Goal: Task Accomplishment & Management: Complete application form

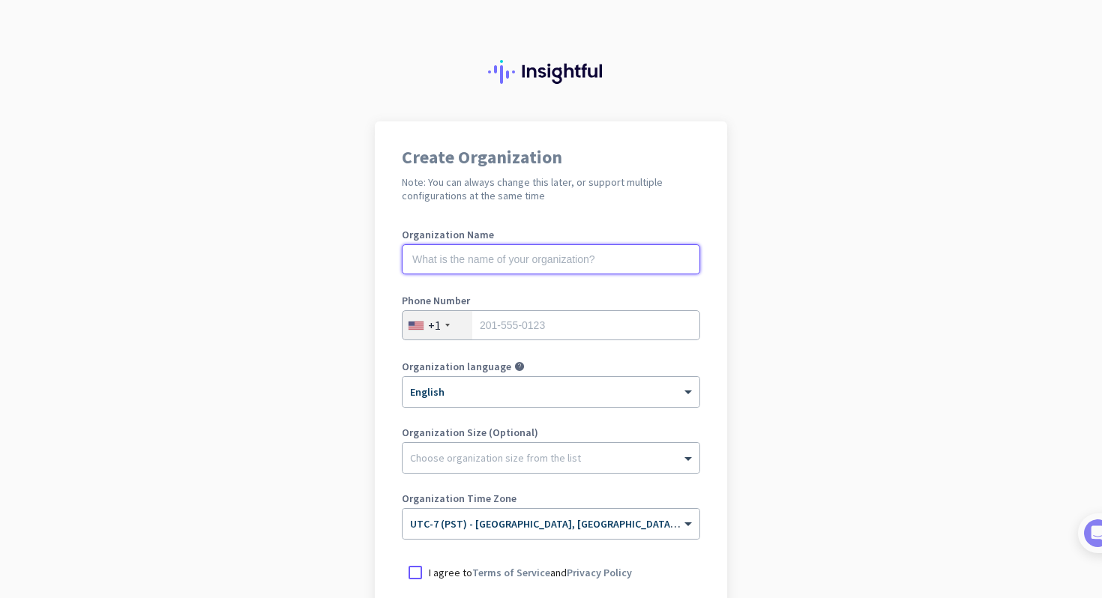
click at [623, 261] on input "text" at bounding box center [551, 259] width 298 height 30
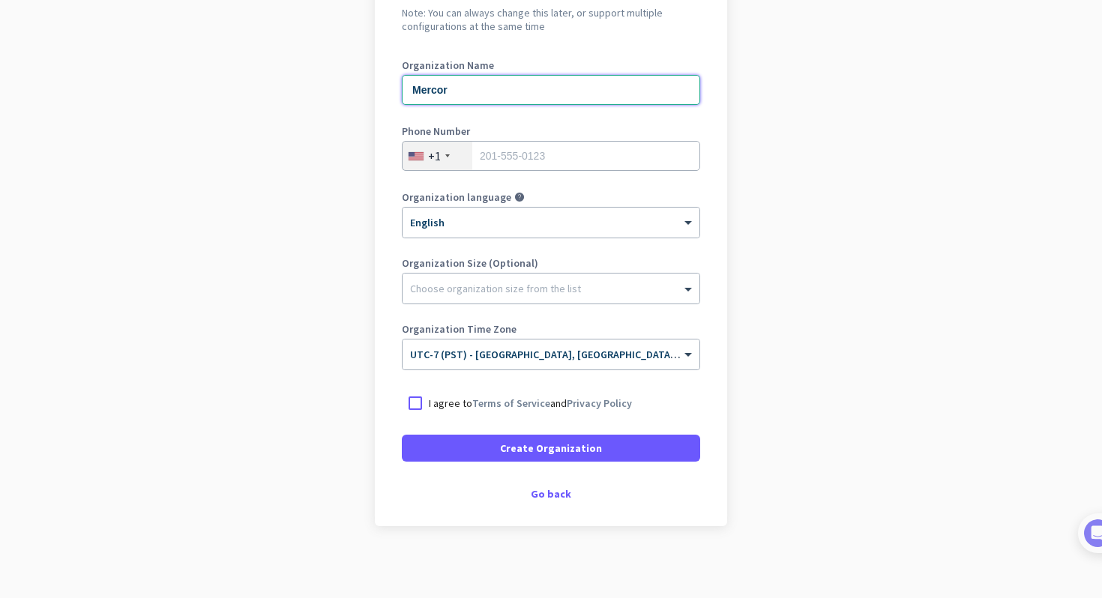
scroll to position [172, 0]
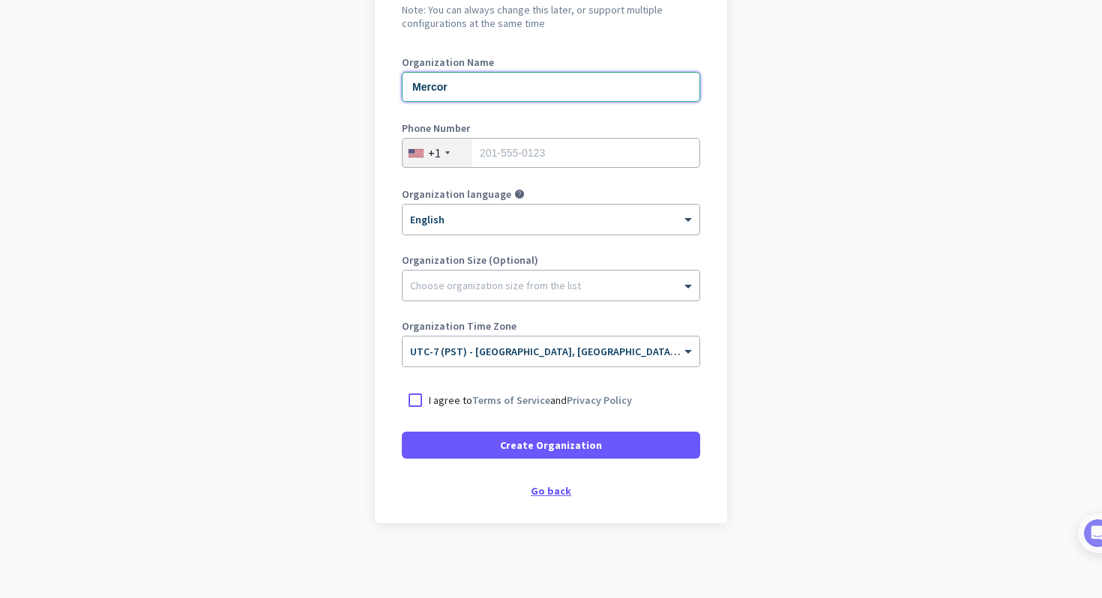
type input "Mercor"
click at [550, 493] on div "Go back" at bounding box center [551, 491] width 298 height 10
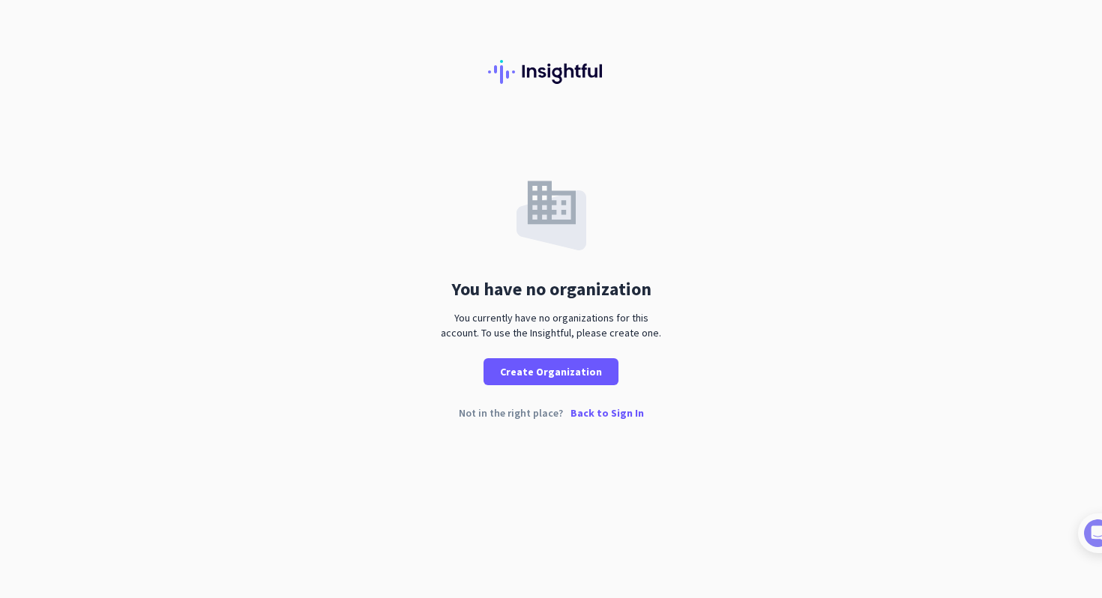
click at [591, 412] on p "Back to Sign In" at bounding box center [606, 413] width 73 height 10
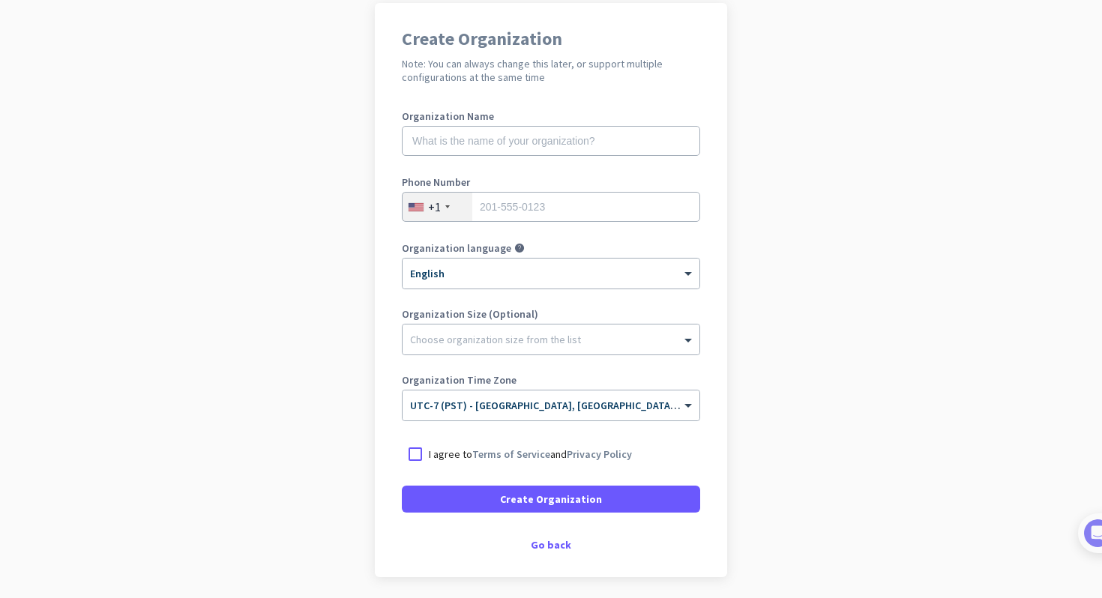
scroll to position [172, 0]
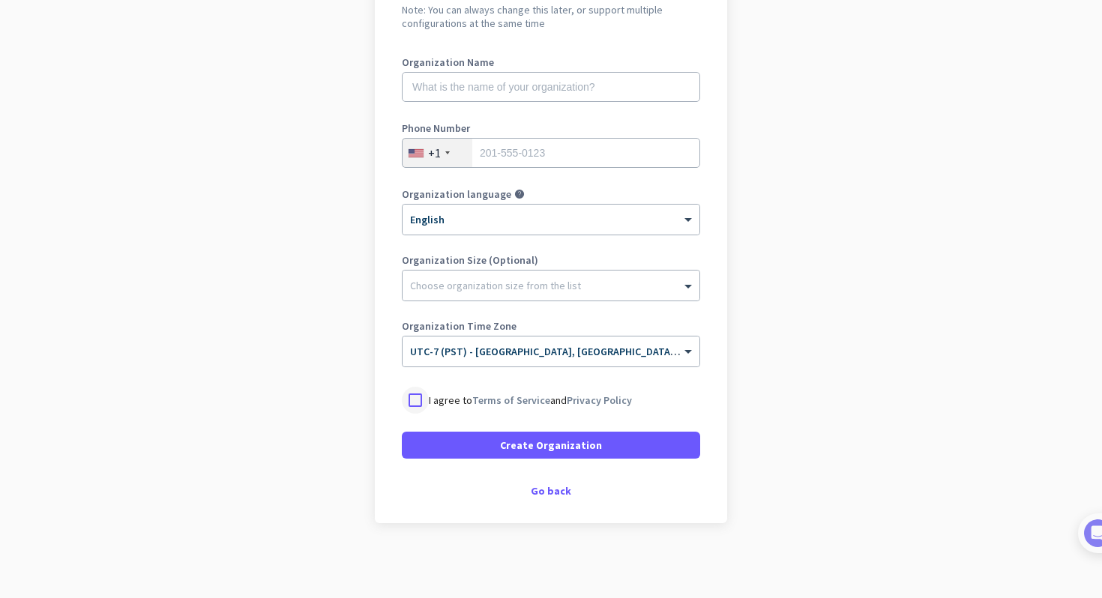
click at [419, 401] on div at bounding box center [415, 400] width 27 height 27
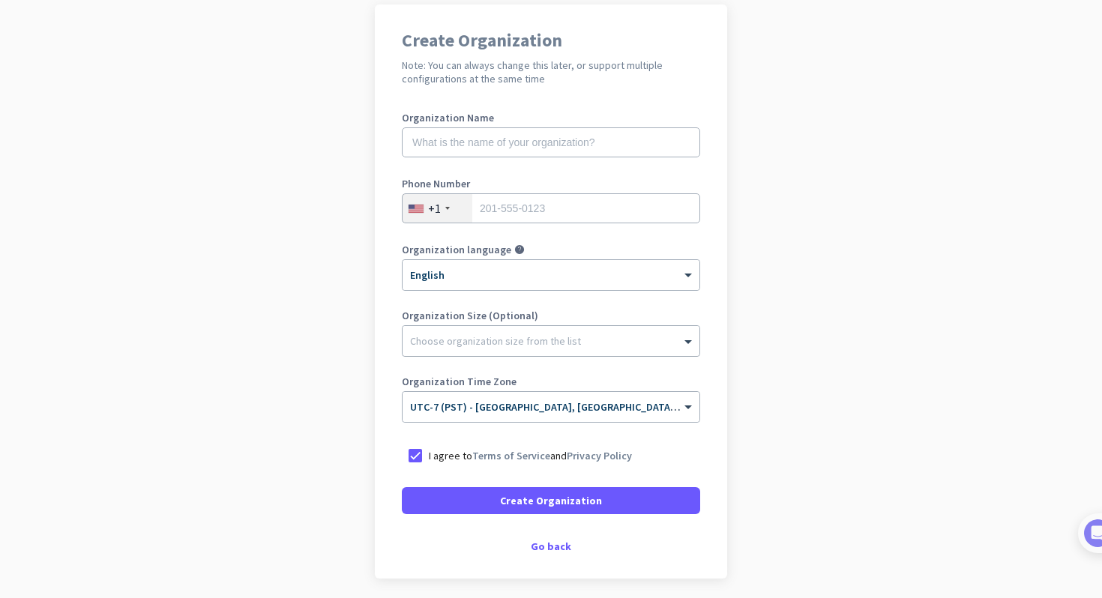
scroll to position [0, 0]
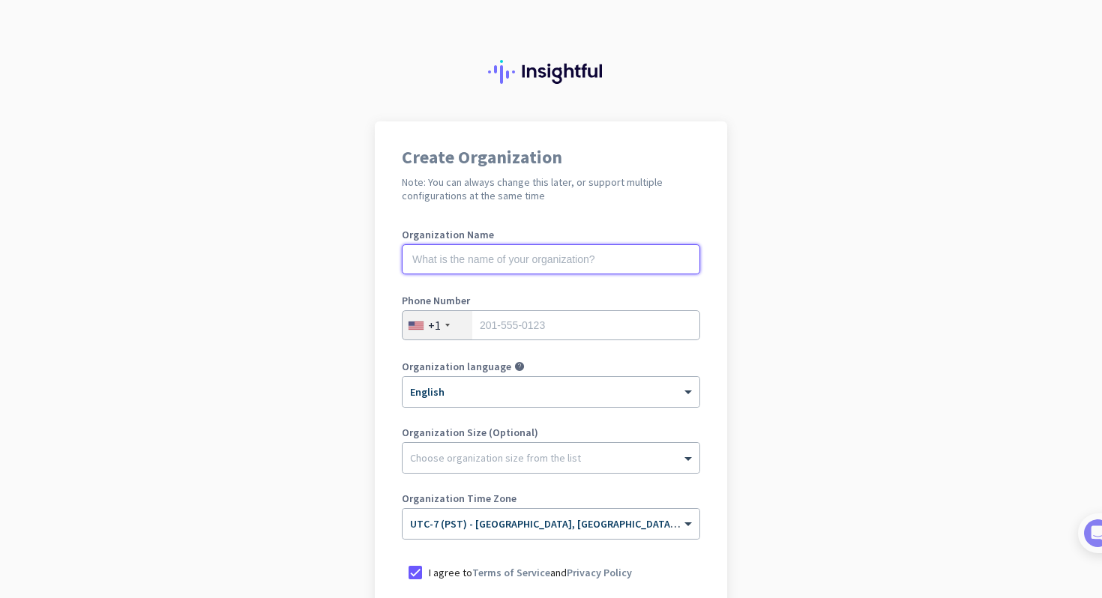
click at [519, 259] on input "text" at bounding box center [551, 259] width 298 height 30
type input "mercor"
click at [552, 332] on input "tel" at bounding box center [551, 325] width 298 height 30
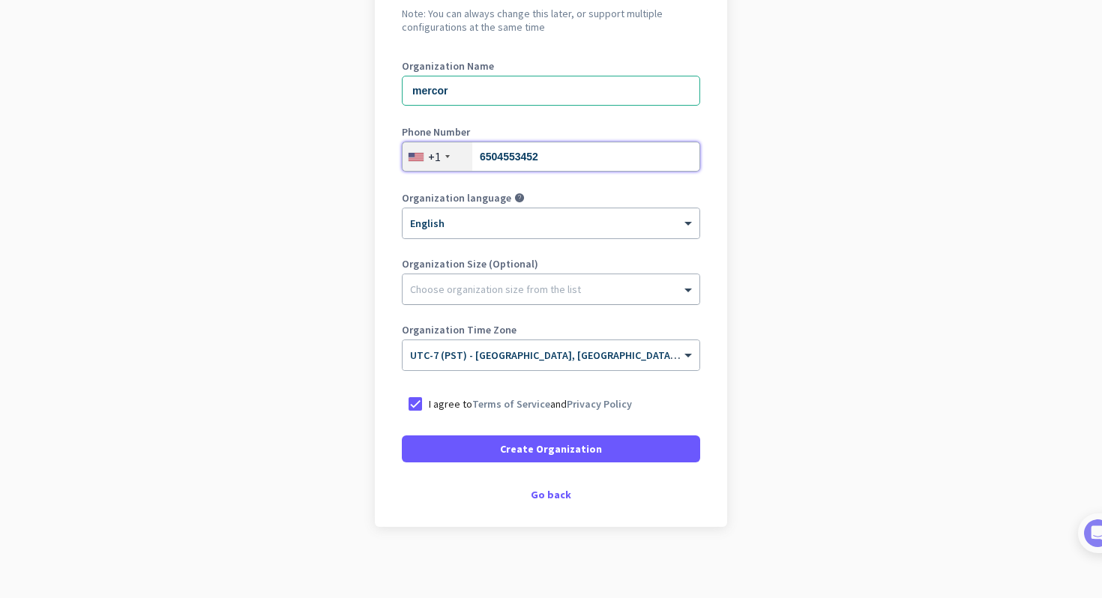
scroll to position [172, 0]
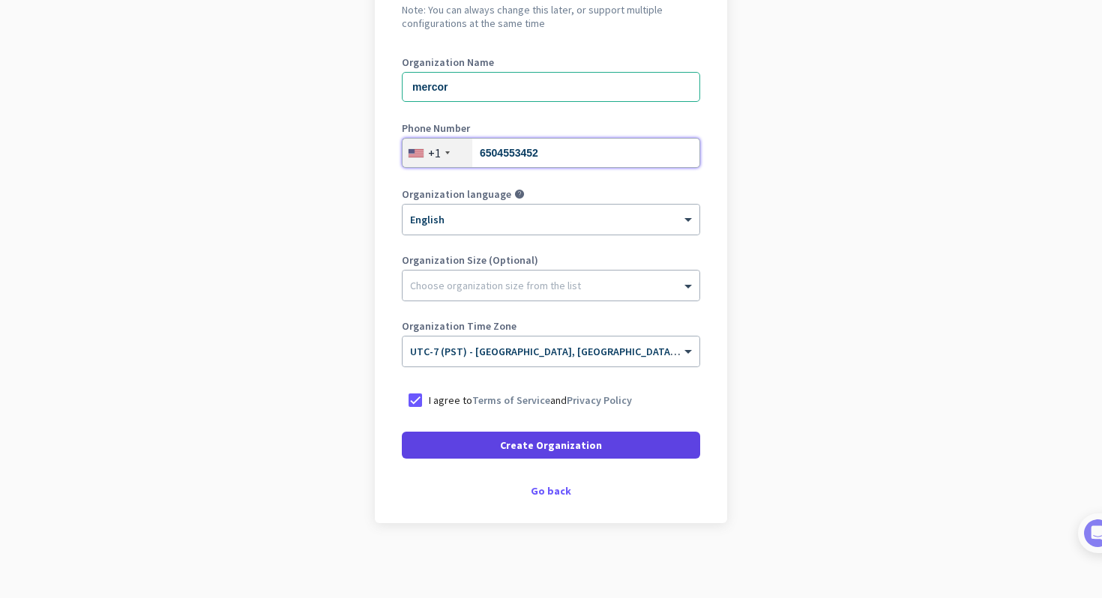
type input "6504553452"
click at [629, 445] on span at bounding box center [551, 445] width 298 height 36
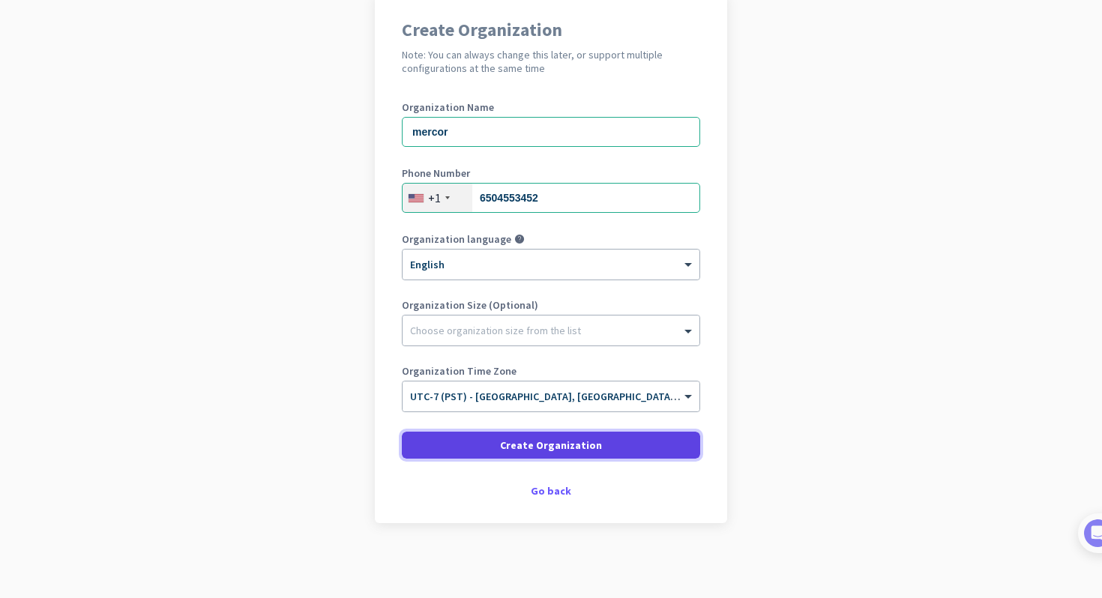
scroll to position [127, 0]
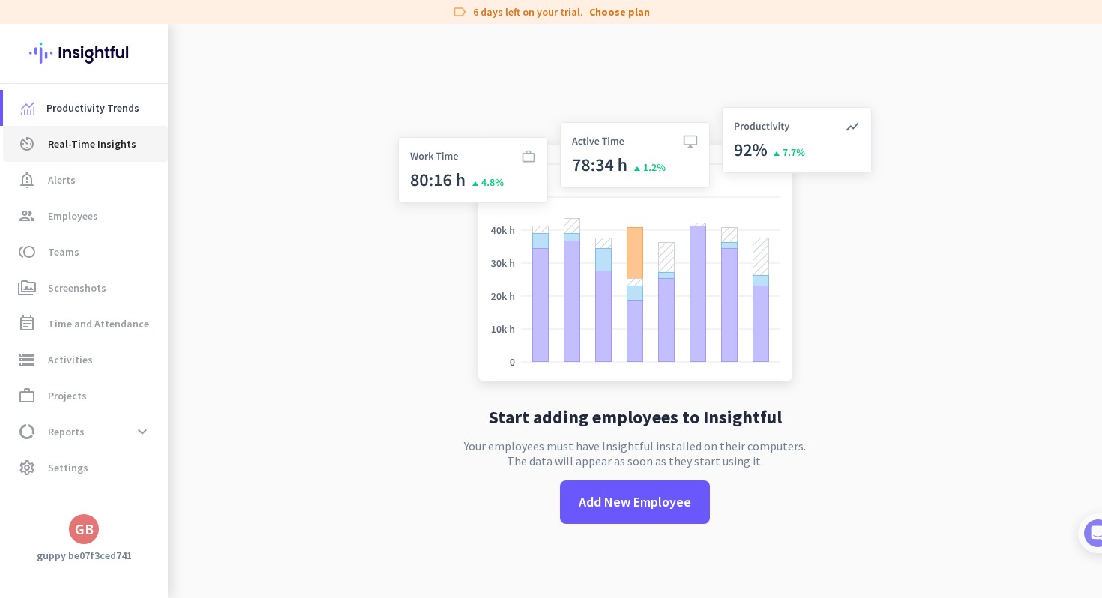
click at [97, 140] on span "Real-Time Insights" at bounding box center [92, 144] width 88 height 18
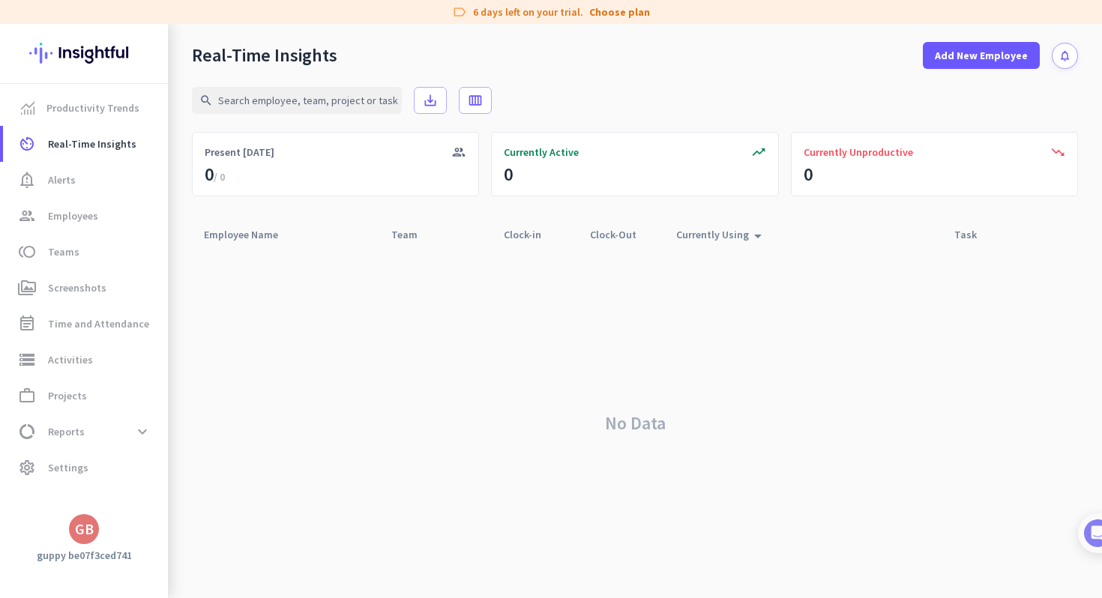
click at [80, 529] on div "GB" at bounding box center [84, 529] width 19 height 15
click at [155, 496] on span "Sign out" at bounding box center [163, 500] width 91 height 13
